Goal: Information Seeking & Learning: Compare options

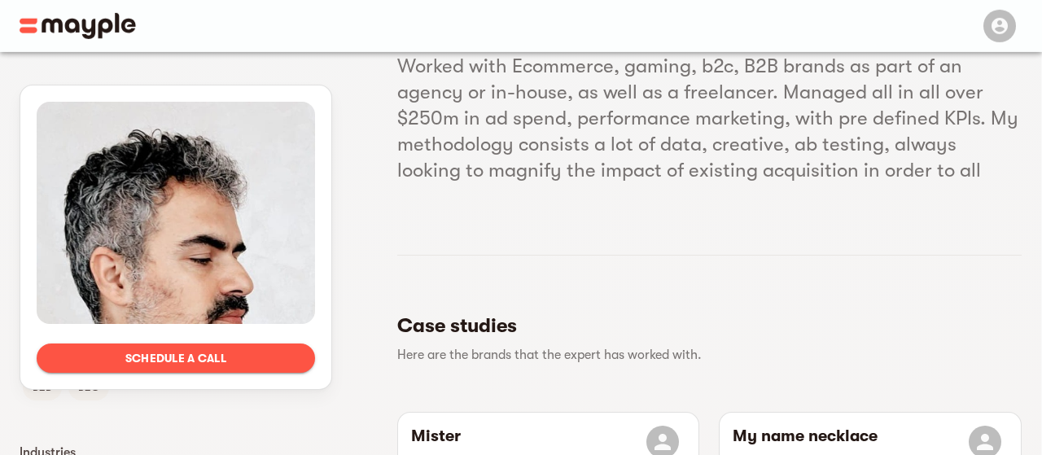
scroll to position [192, 0]
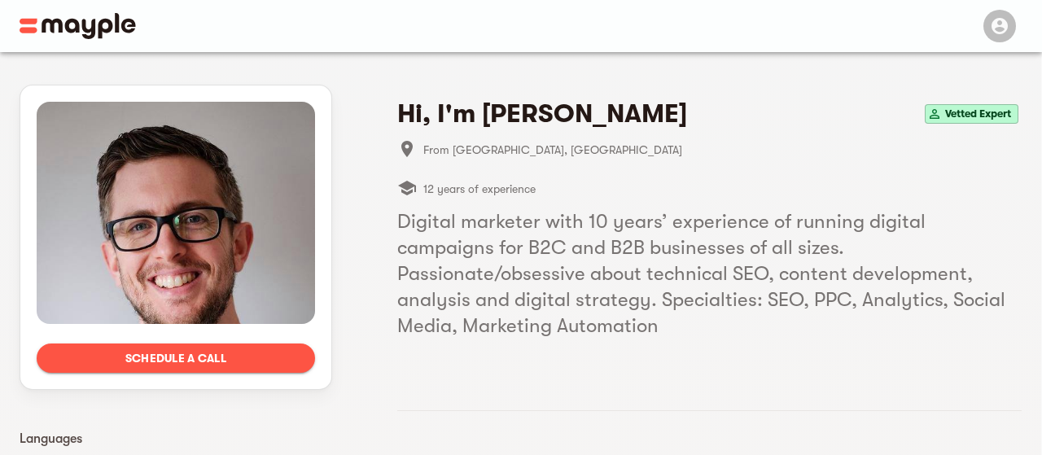
scroll to position [13, 0]
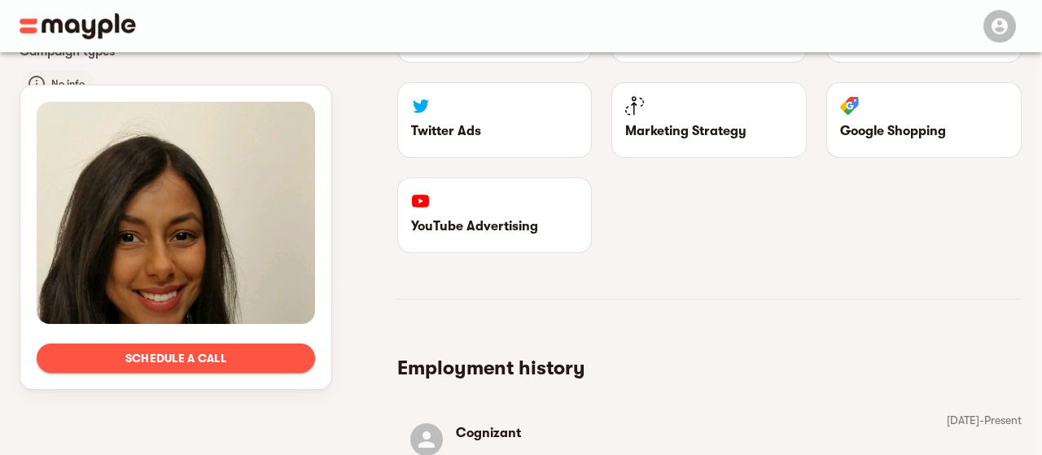
scroll to position [1230, 0]
